Goal: Task Accomplishment & Management: Manage account settings

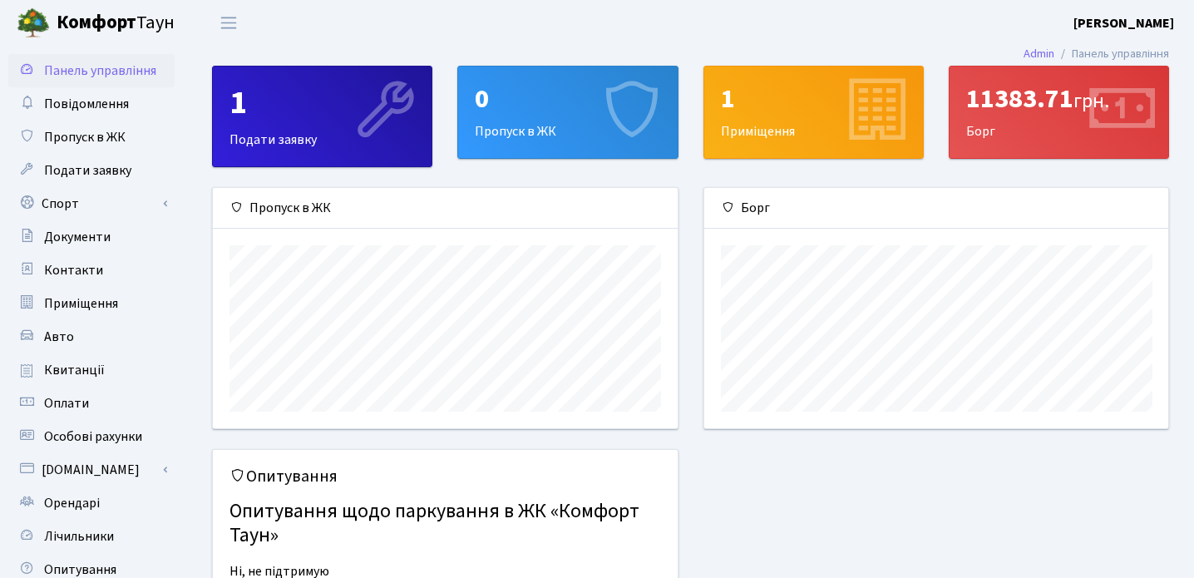
scroll to position [240, 464]
click at [1041, 109] on div "11383.71 грн." at bounding box center [1058, 99] width 185 height 32
click at [131, 94] on link "Повідомлення" at bounding box center [91, 103] width 166 height 33
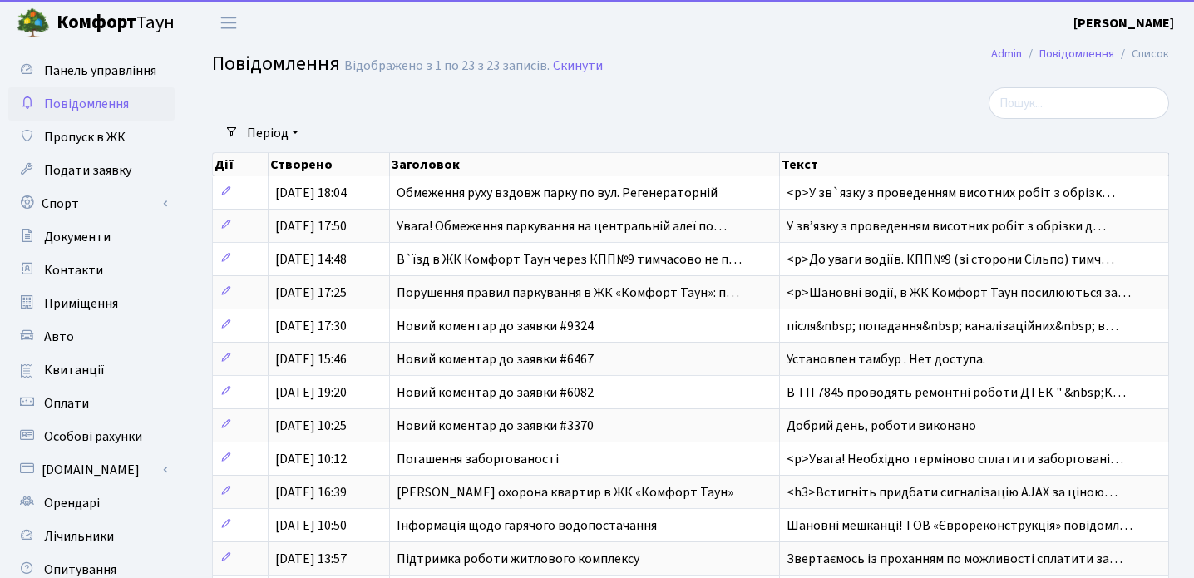
select select "25"
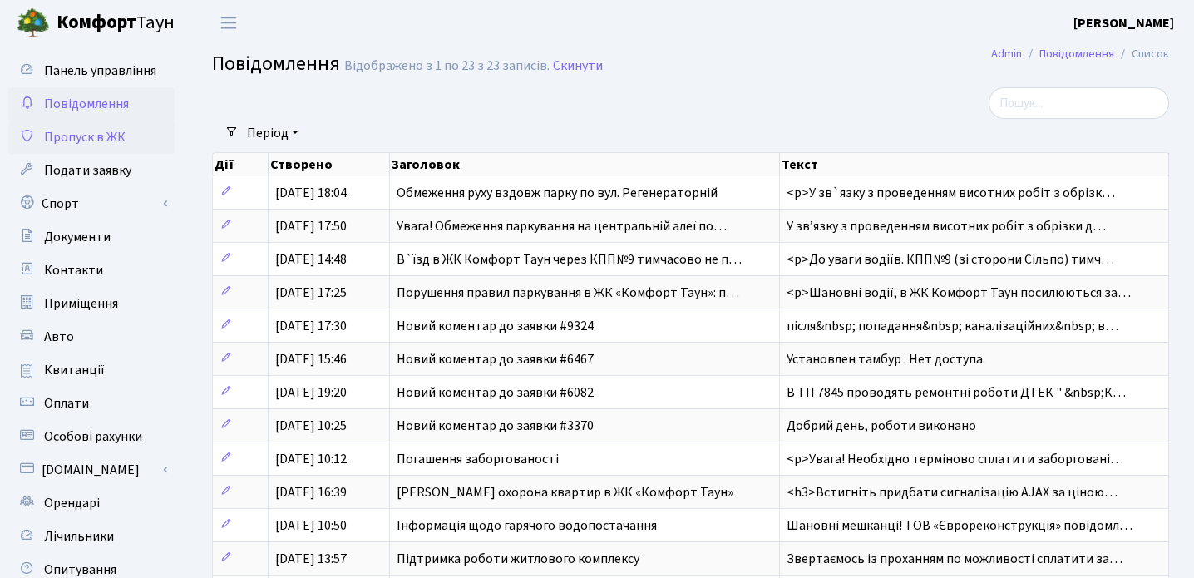
click at [116, 136] on span "Пропуск в ЖК" at bounding box center [84, 137] width 81 height 18
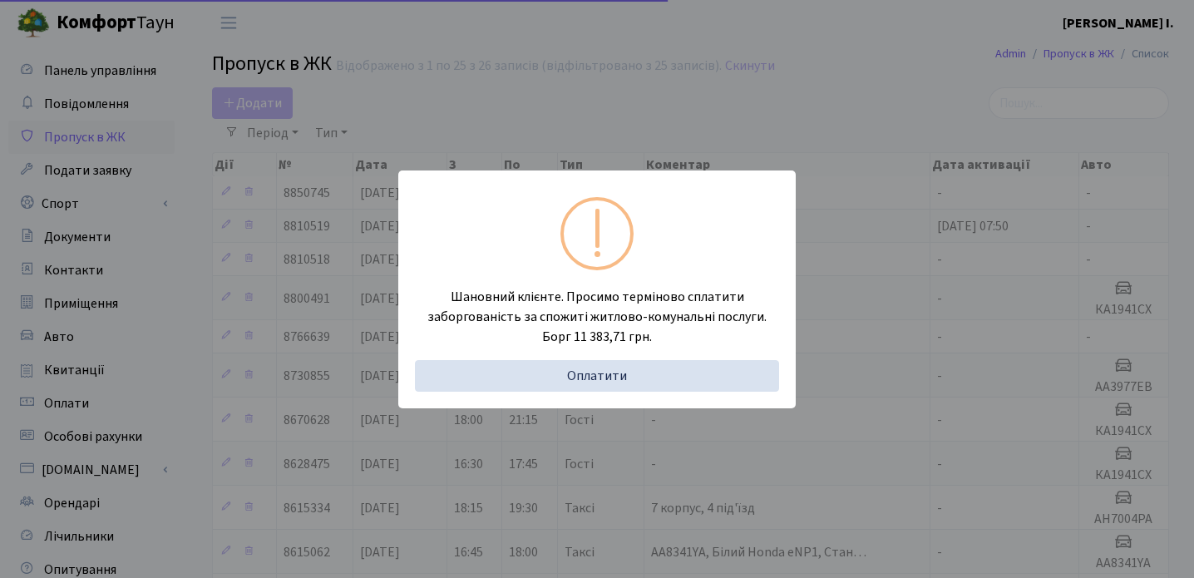
select select "25"
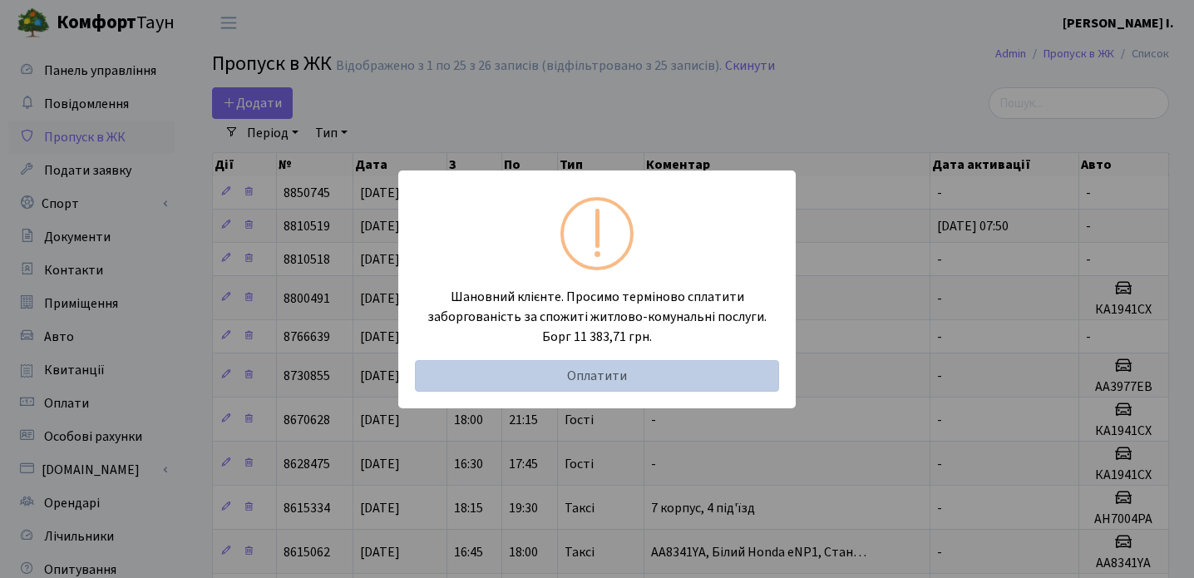
click at [569, 373] on link "Оплатити" at bounding box center [597, 376] width 364 height 32
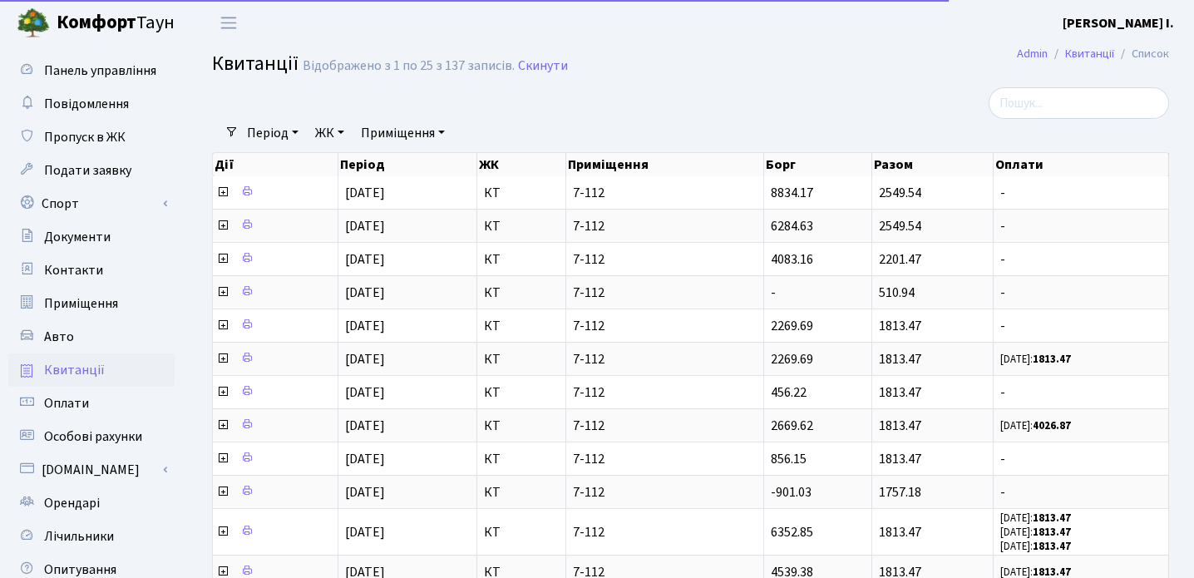
select select "25"
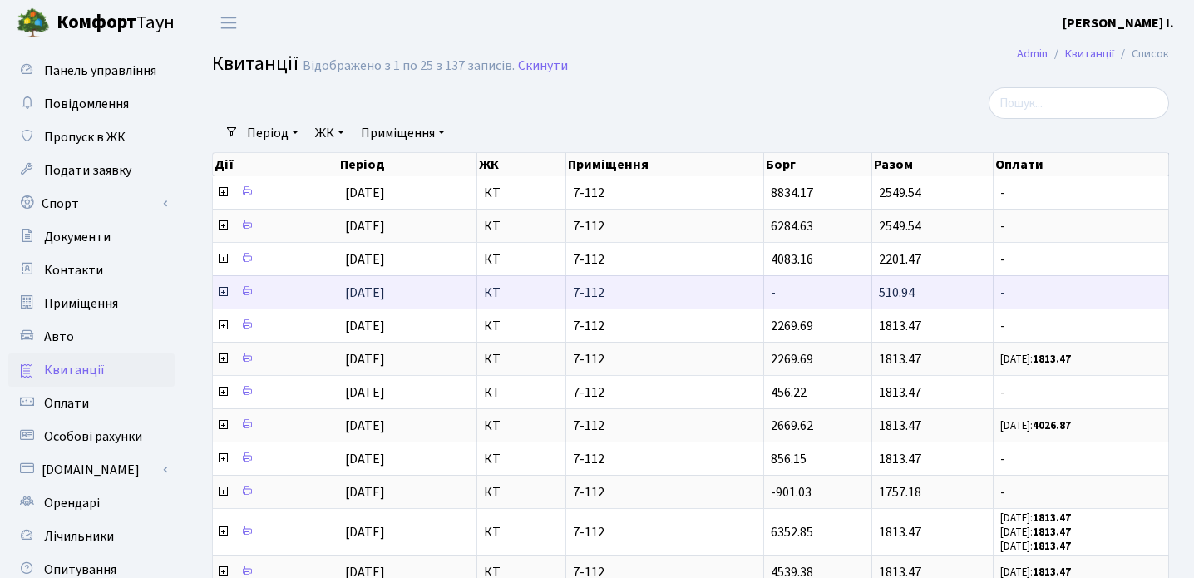
click at [385, 291] on span "01.05.2025" at bounding box center [365, 293] width 40 height 18
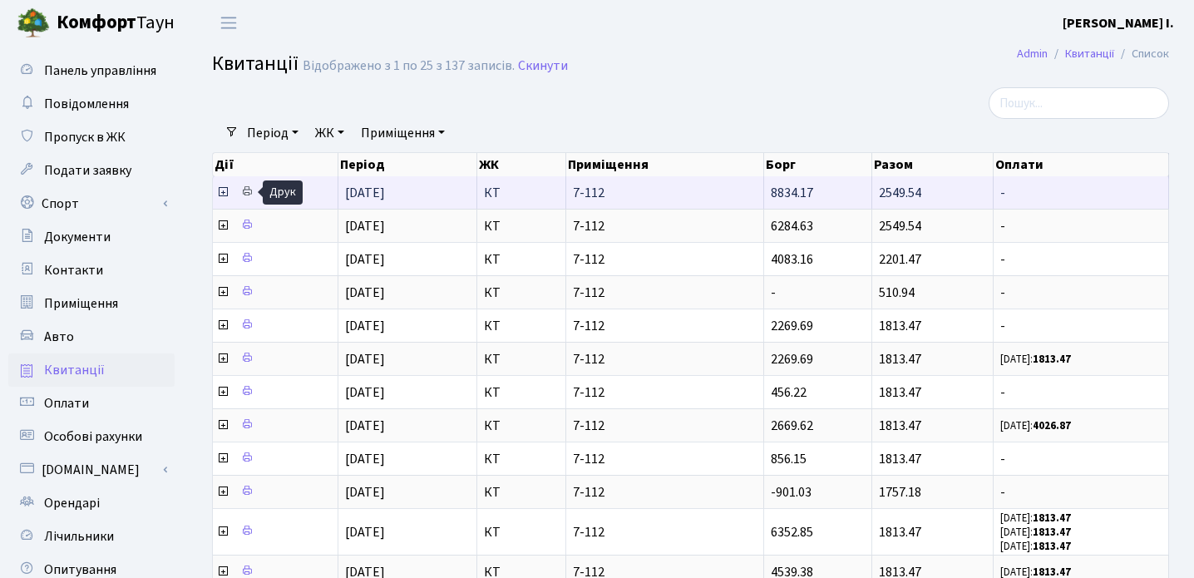
click at [243, 190] on icon at bounding box center [247, 191] width 12 height 12
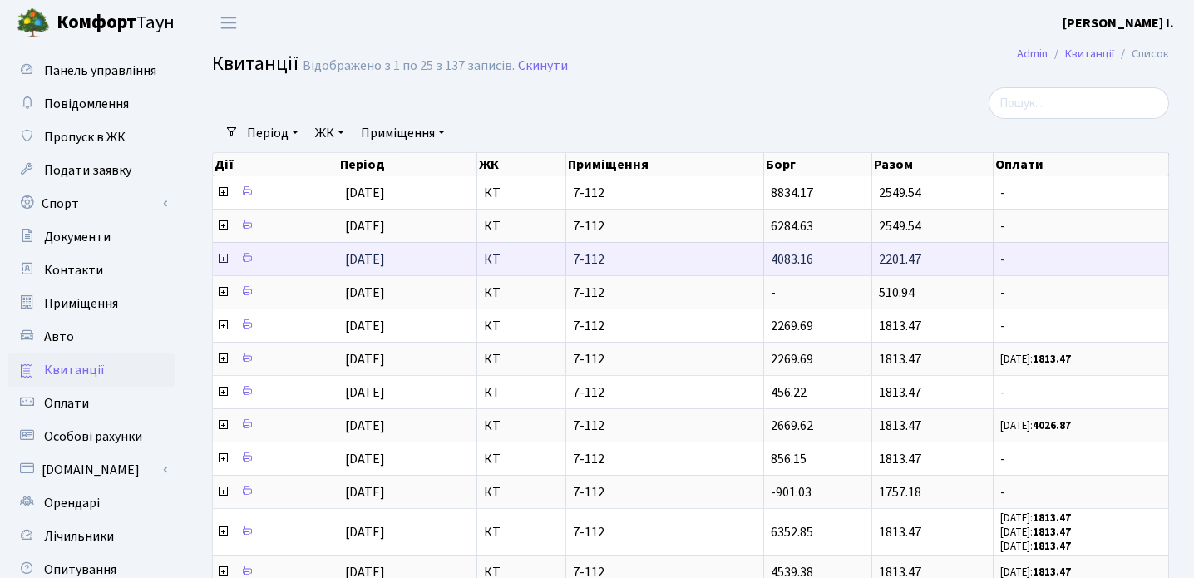
click at [800, 262] on span "4083.16" at bounding box center [792, 259] width 42 height 18
click at [225, 256] on icon at bounding box center [222, 258] width 13 height 13
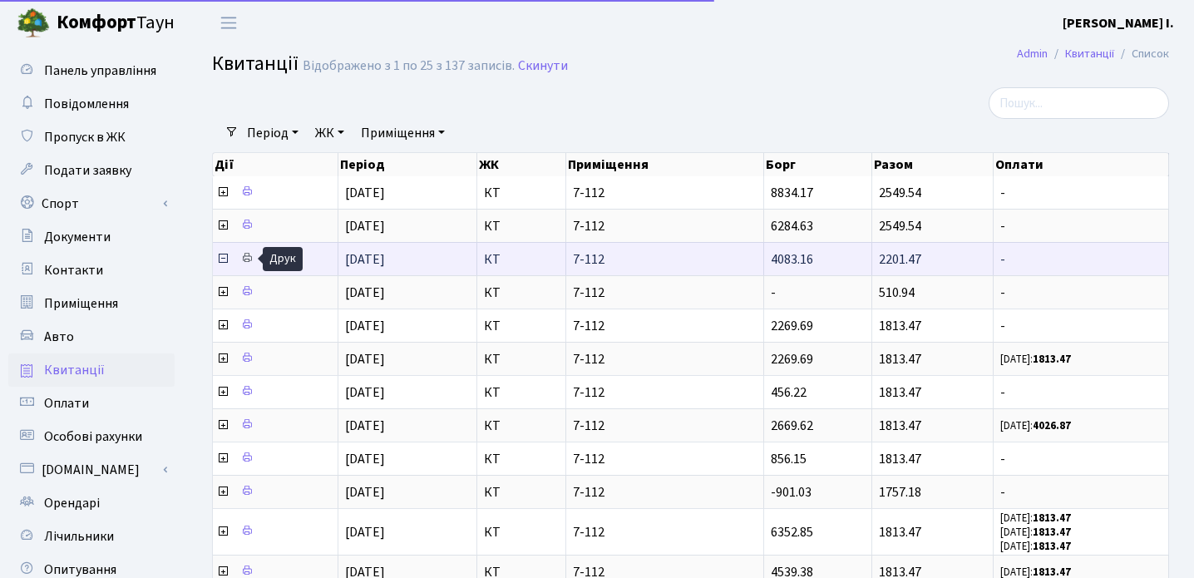
click at [250, 257] on icon at bounding box center [247, 258] width 12 height 12
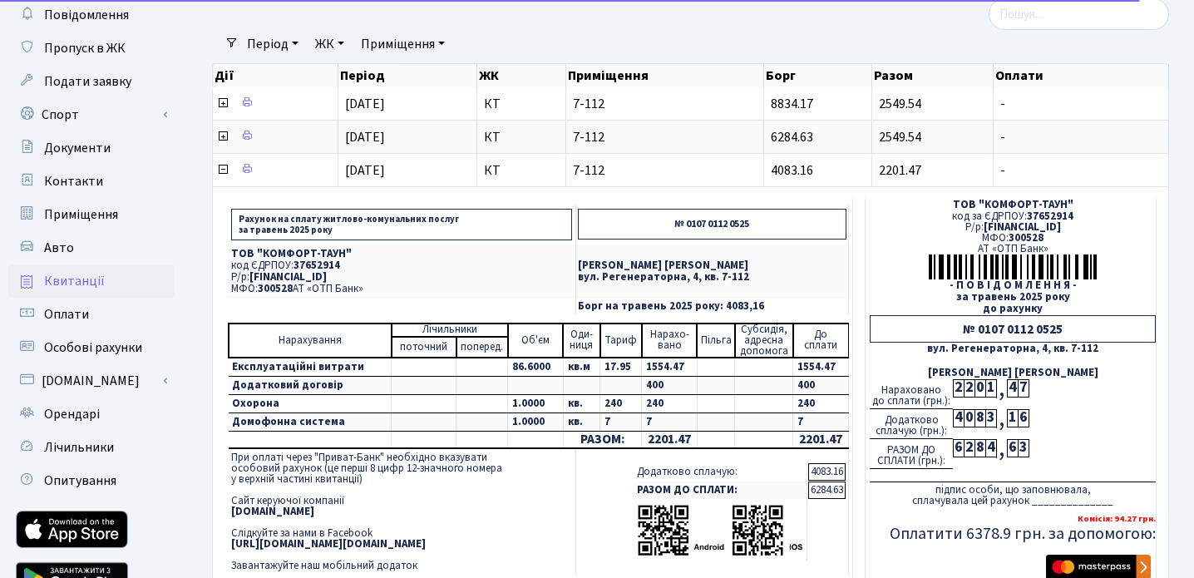
scroll to position [127, 0]
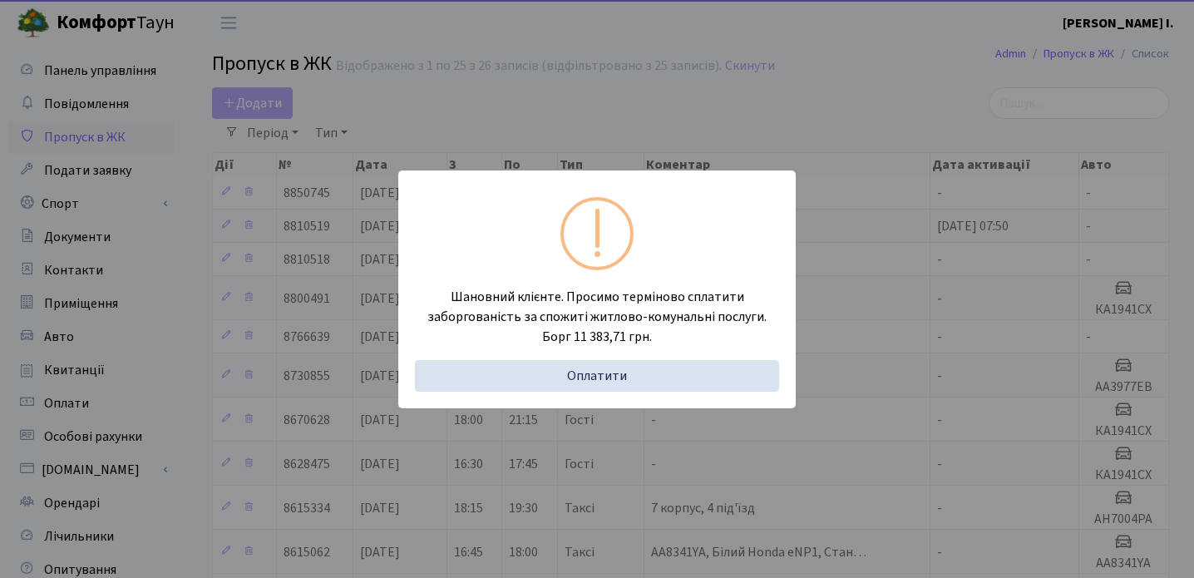
select select "25"
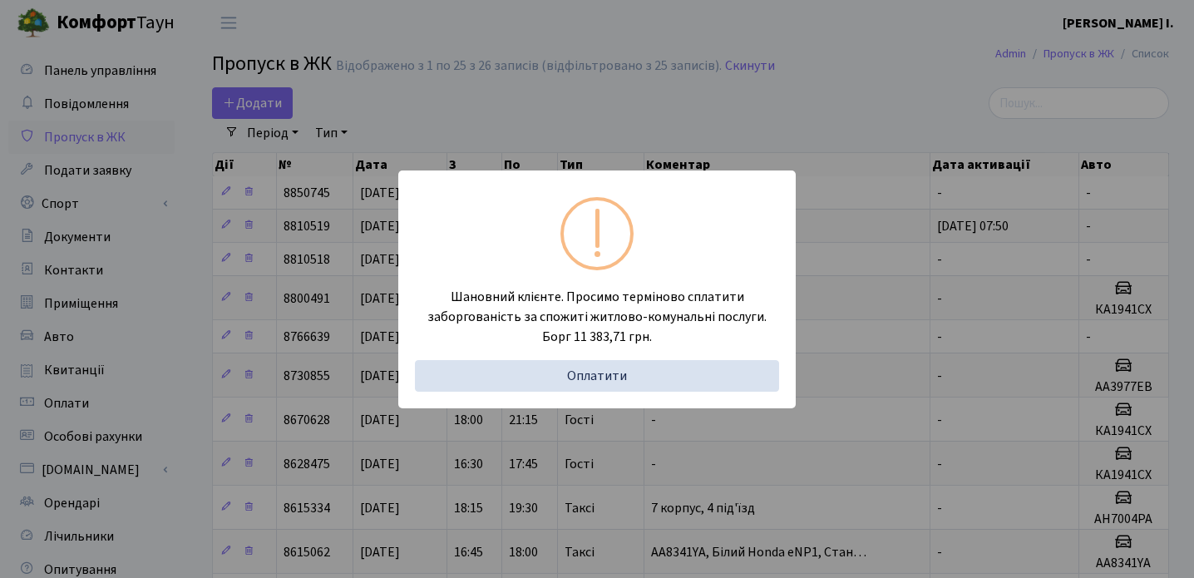
click at [869, 200] on div "Шановний клієнте. Просимо терміново сплатити заборгованість за спожиті житлово-…" at bounding box center [597, 289] width 1194 height 578
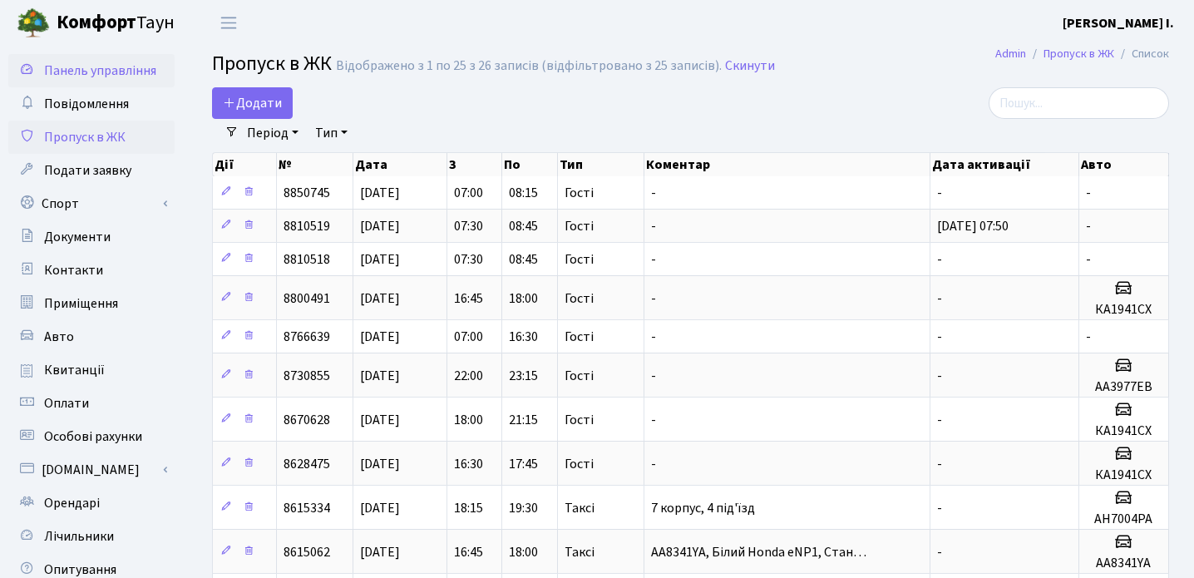
click at [94, 72] on span "Панель управління" at bounding box center [100, 71] width 112 height 18
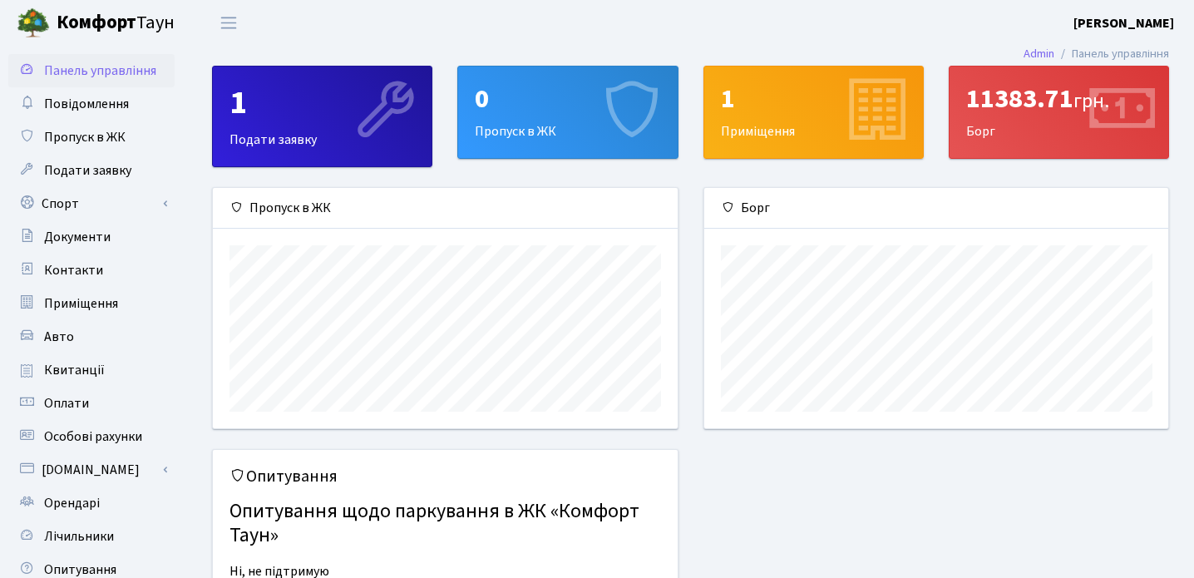
scroll to position [240, 464]
click at [1000, 125] on div "11383.71 грн. [GEOGRAPHIC_DATA]" at bounding box center [1059, 112] width 219 height 91
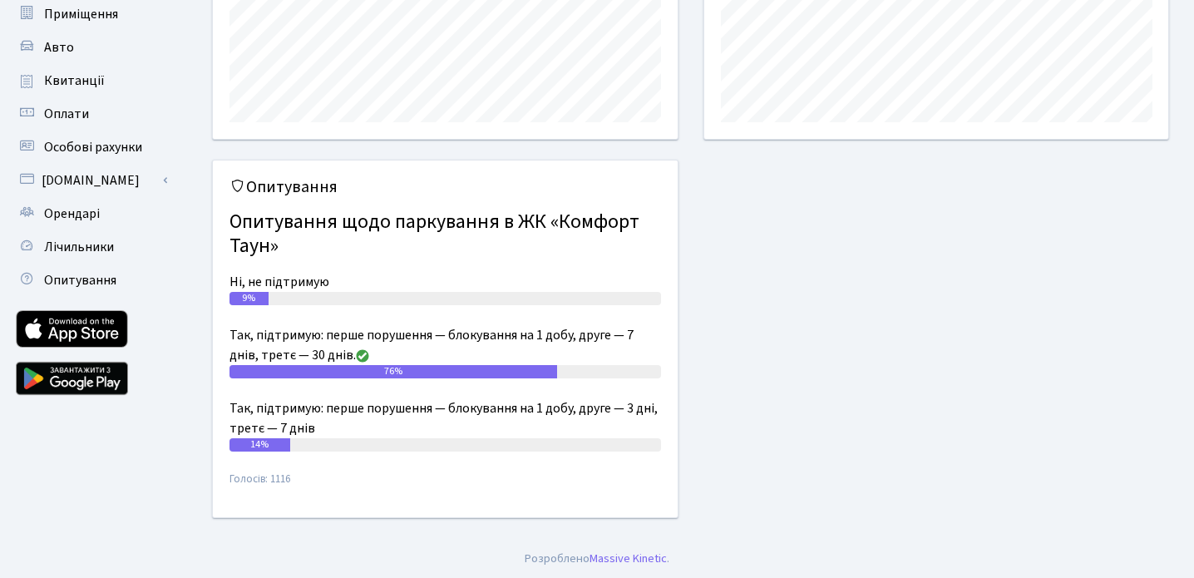
scroll to position [0, 0]
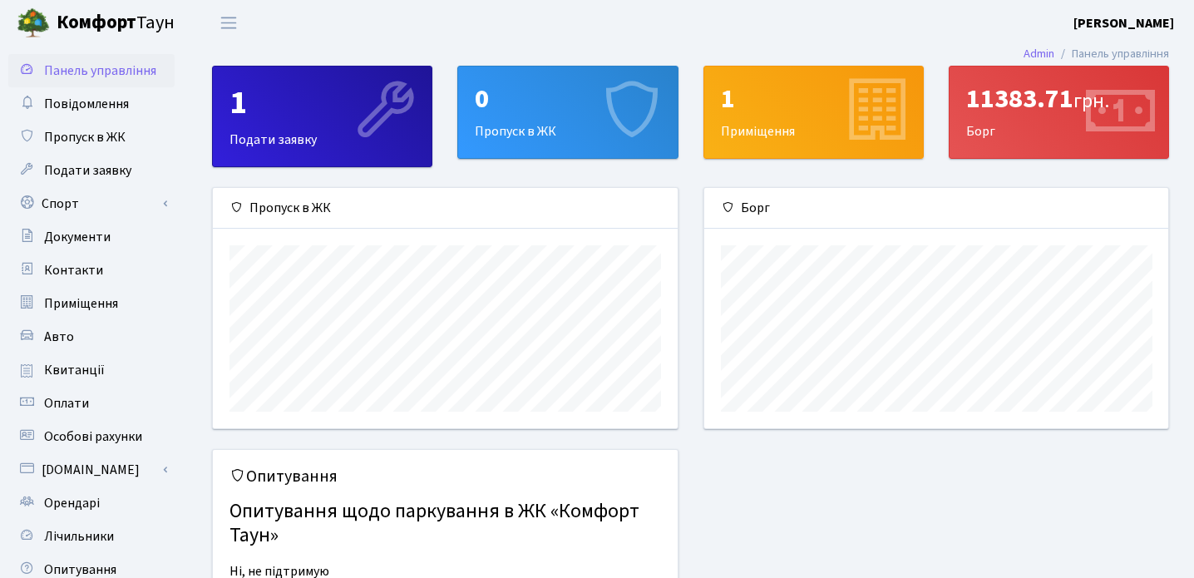
click at [1028, 108] on div "11383.71 грн." at bounding box center [1058, 99] width 185 height 32
click at [1049, 83] on div "11383.71 грн." at bounding box center [1058, 99] width 185 height 32
click at [965, 124] on div "11383.71 грн. [GEOGRAPHIC_DATA]" at bounding box center [1059, 112] width 219 height 91
click at [69, 98] on span "Повідомлення" at bounding box center [86, 104] width 85 height 18
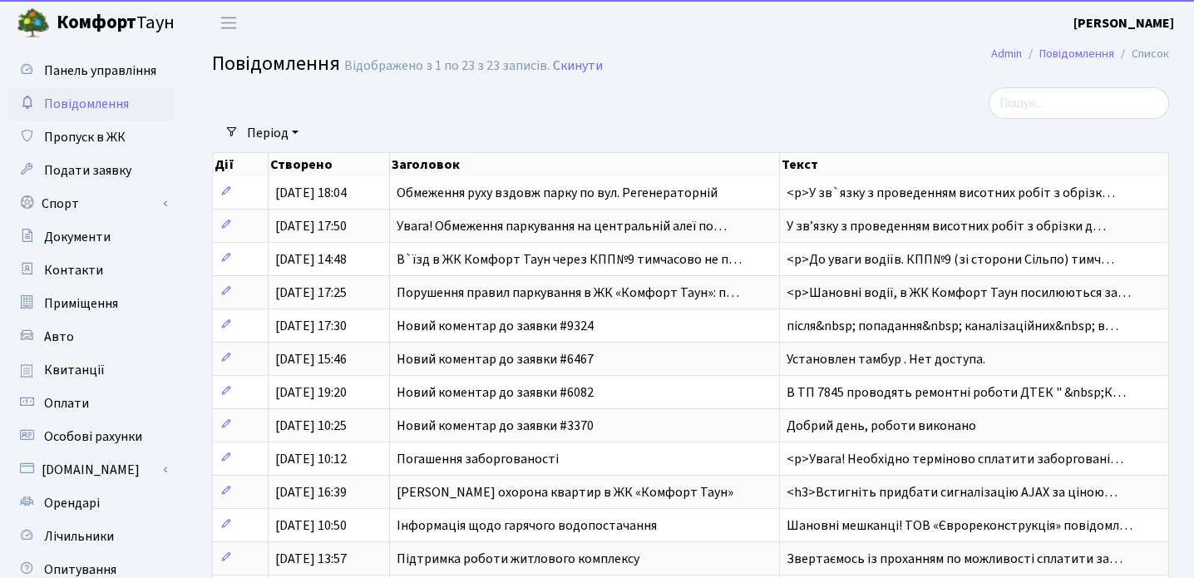
select select "25"
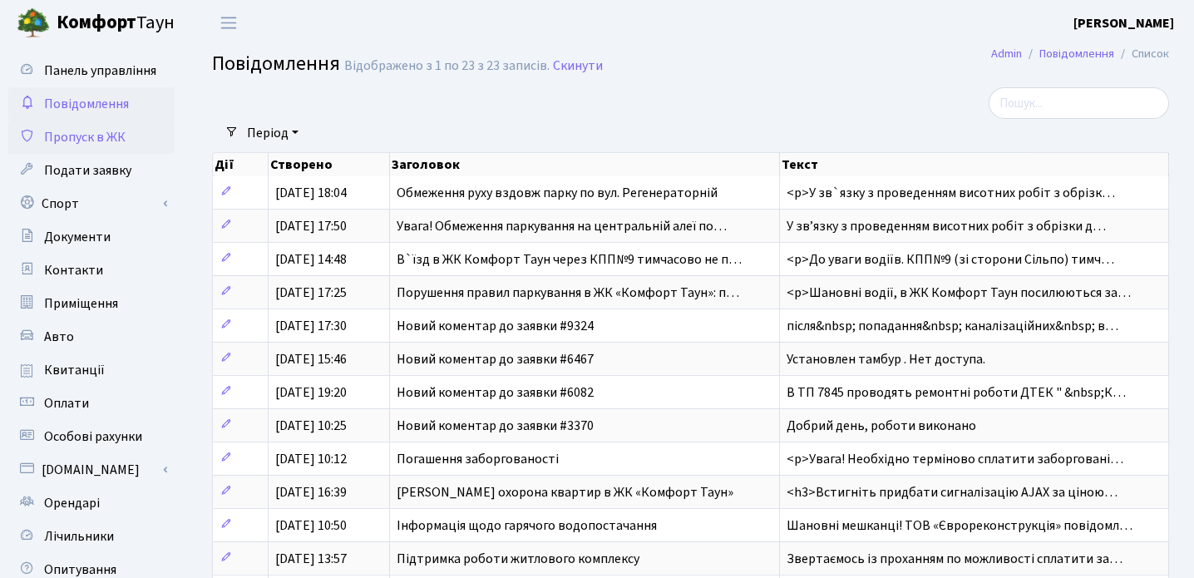
click at [86, 141] on span "Пропуск в ЖК" at bounding box center [84, 137] width 81 height 18
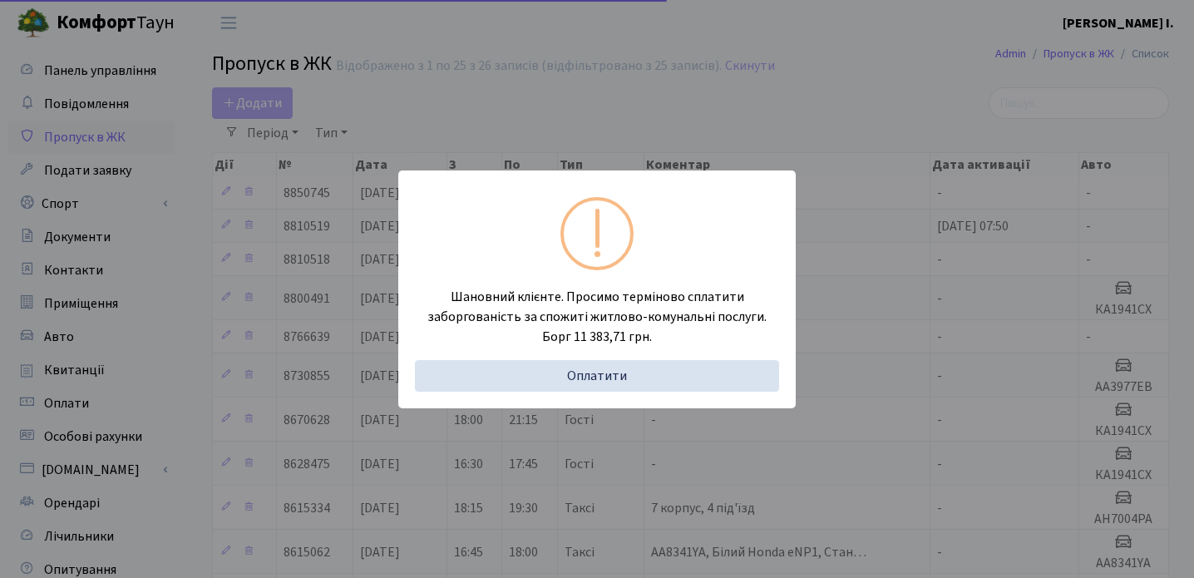
select select "25"
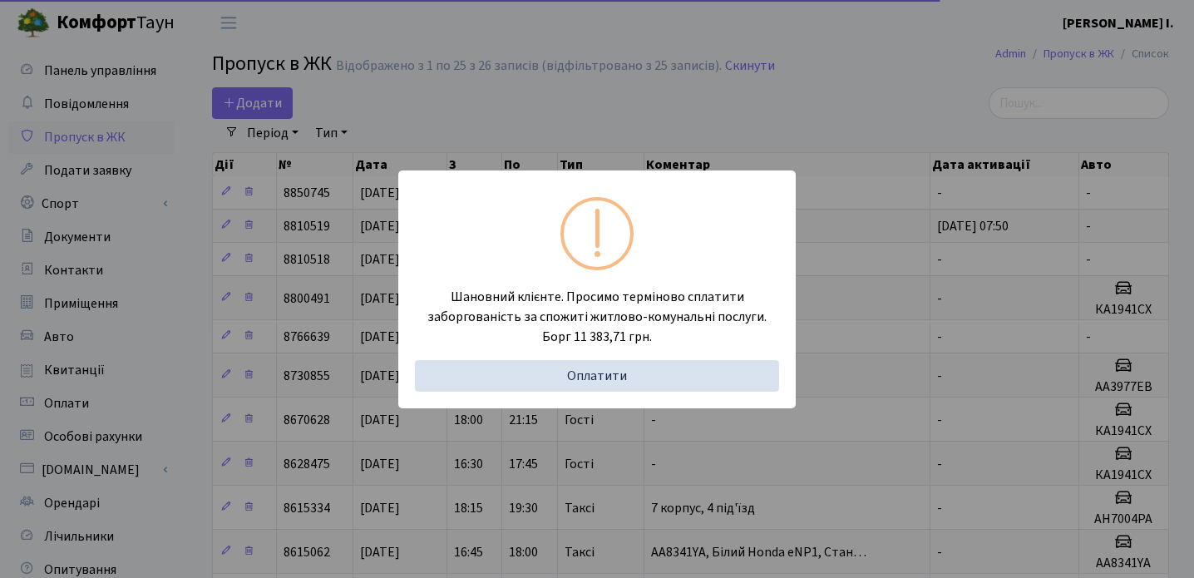
click at [81, 171] on div "Шановний клієнте. Просимо терміново сплатити заборгованість за спожиті житлово-…" at bounding box center [597, 289] width 1194 height 578
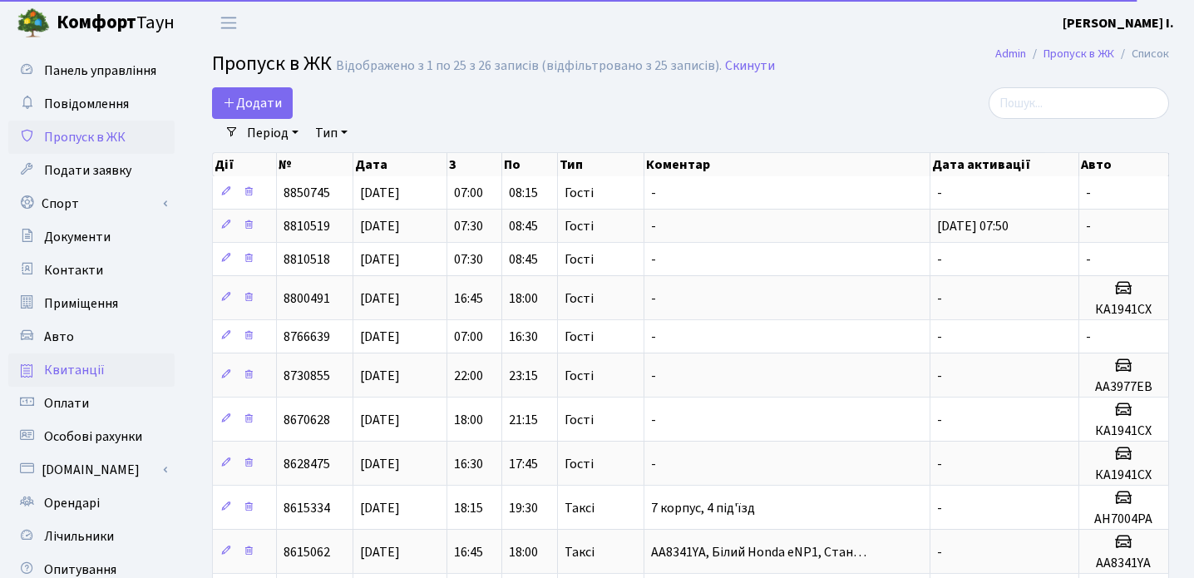
click at [93, 377] on span "Квитанції" at bounding box center [74, 370] width 61 height 18
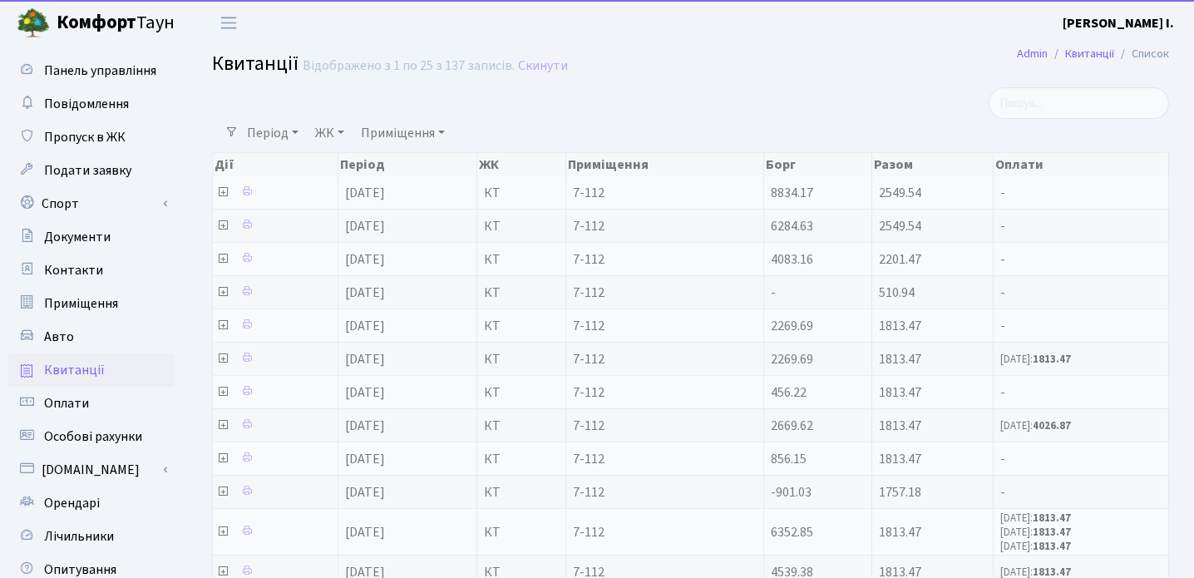
select select "25"
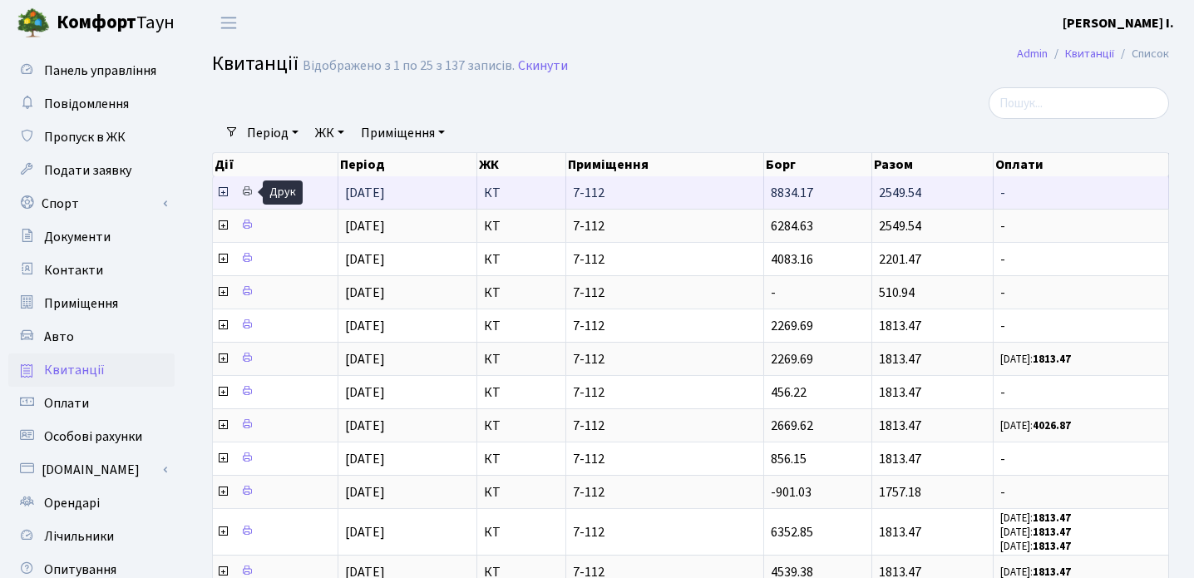
click at [242, 188] on icon at bounding box center [247, 191] width 12 height 12
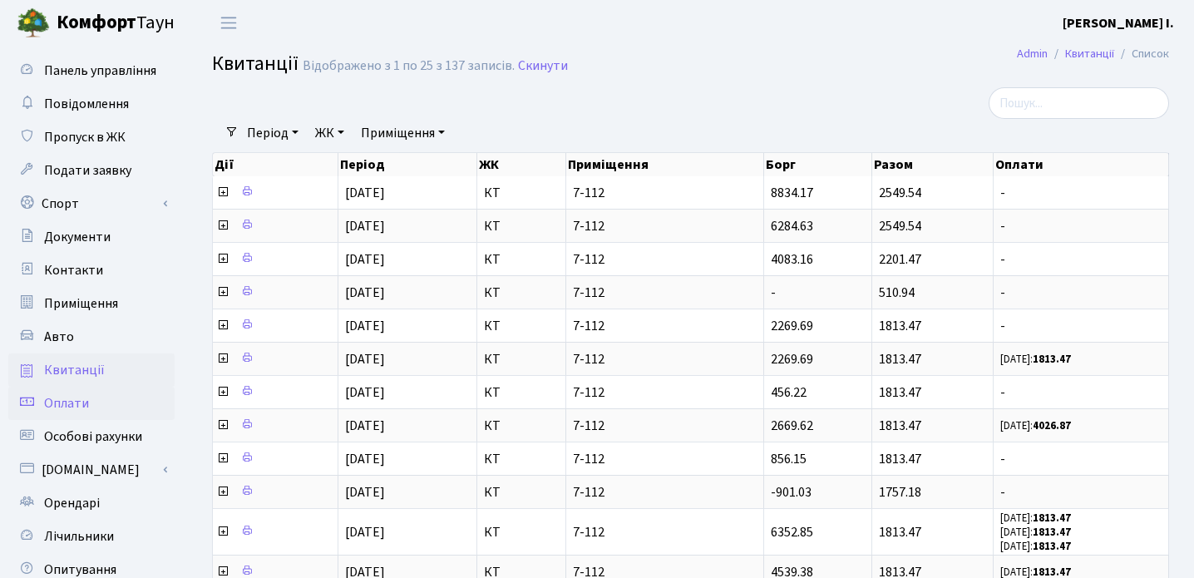
click at [90, 395] on link "Оплати" at bounding box center [91, 403] width 166 height 33
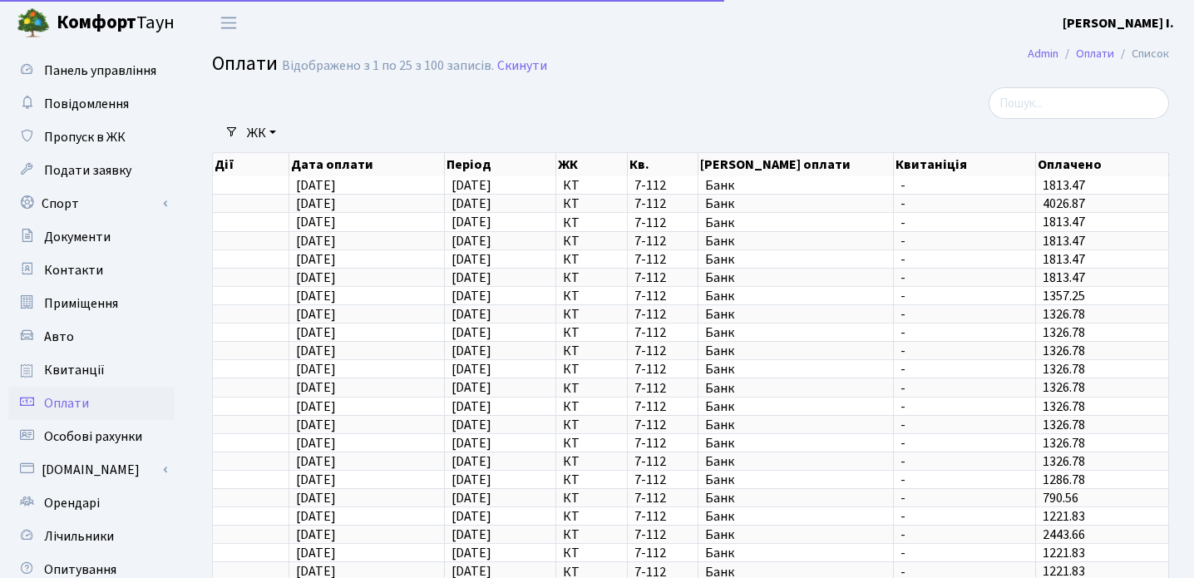
select select "25"
